Goal: Transaction & Acquisition: Purchase product/service

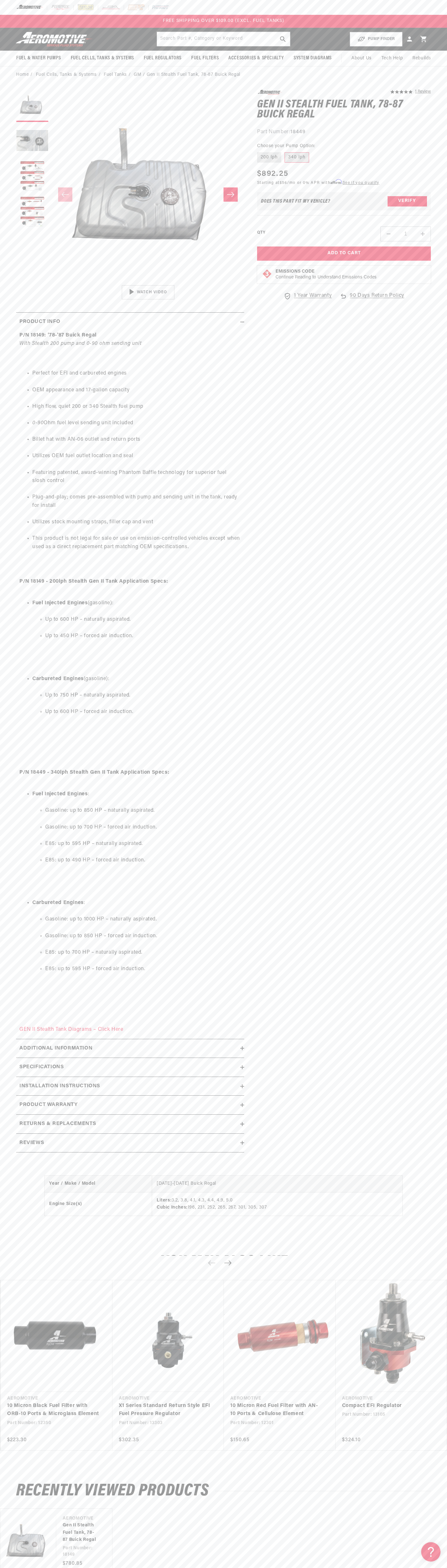
click at [33, 2] on div at bounding box center [224, 7] width 447 height 15
click at [434, 1460] on div "You may also like Vendor Aeromotive Part Number: 12350 Regular price" at bounding box center [224, 1357] width 447 height 231
click at [31, 1563] on html "Skip to content Your cart Your cart is empty Loading... You may also like Subto…" at bounding box center [224, 784] width 447 height 1568
click at [32, 1402] on link "10 Micron Black Fuel Filter with ORB-10 Ports & Microglass Element" at bounding box center [54, 1410] width 93 height 16
